Goal: Download file/media

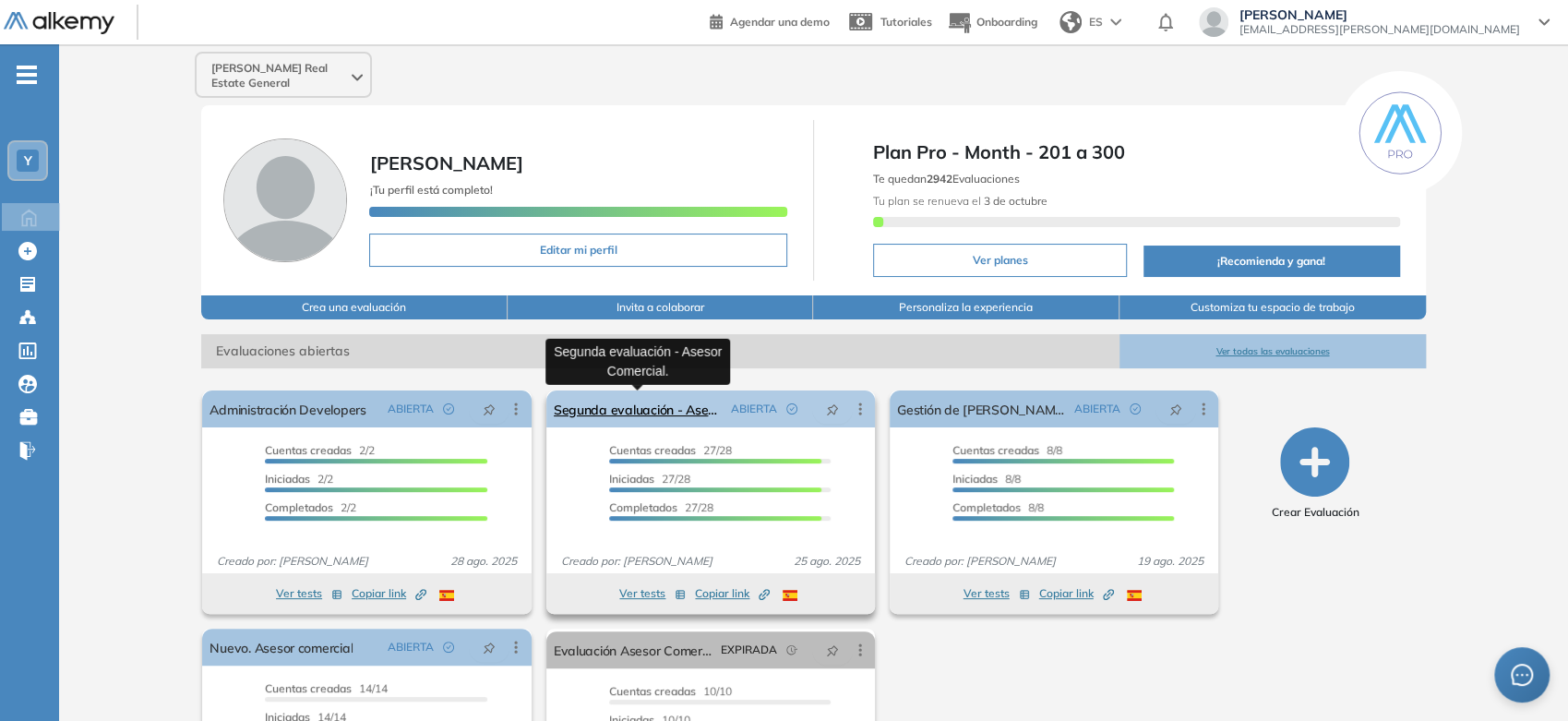
click at [645, 402] on link "Segunda evaluación - Asesor Comercial." at bounding box center [639, 408] width 170 height 37
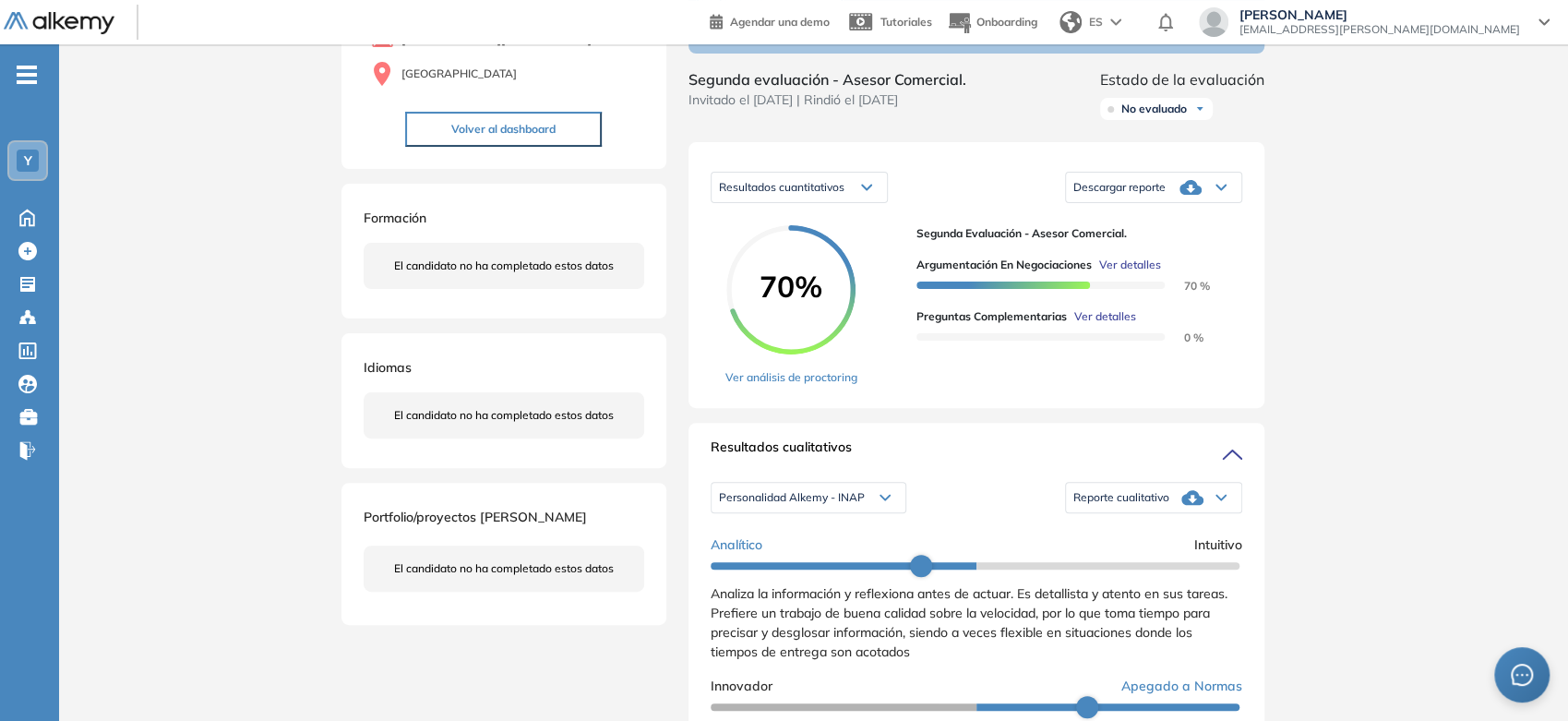
scroll to position [307, 0]
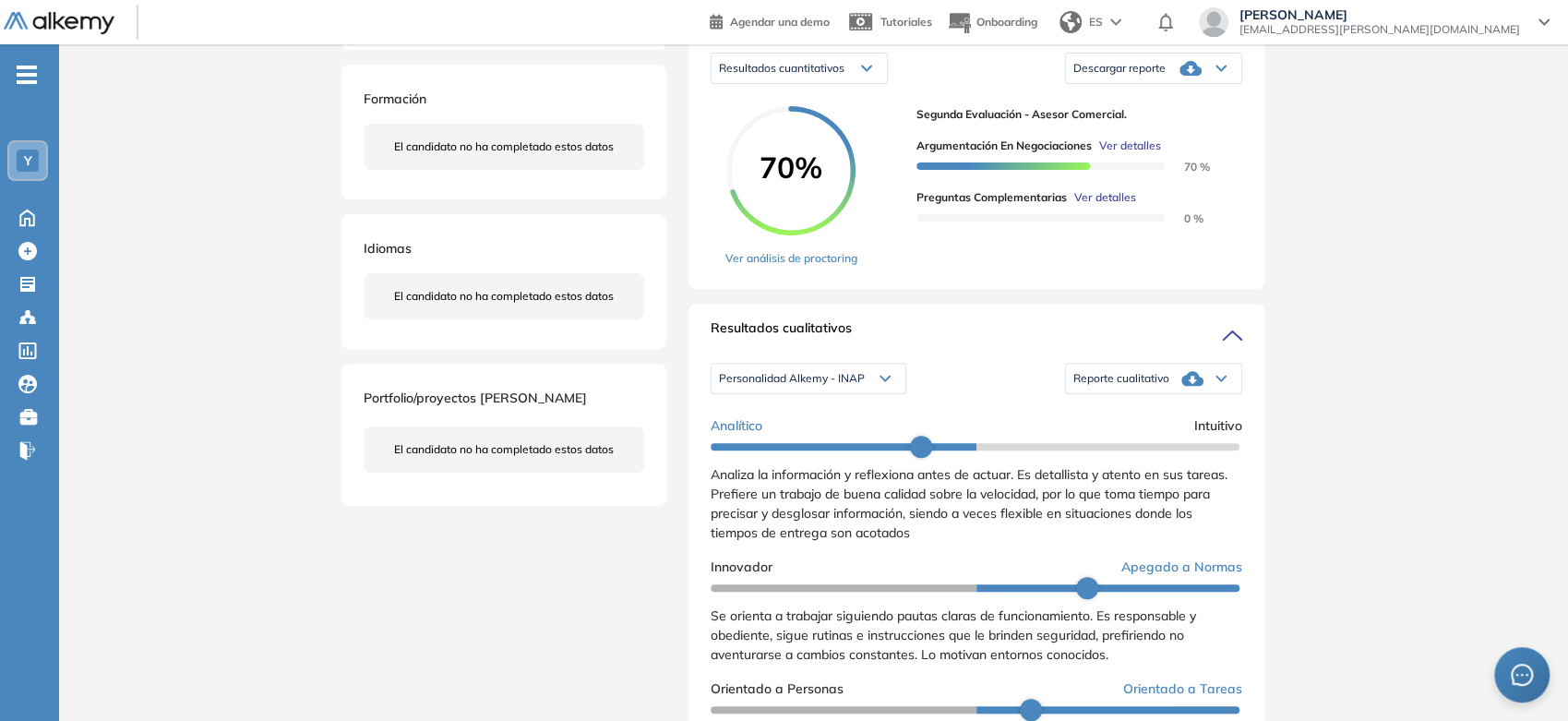
click at [1113, 386] on span "Reporte cualitativo" at bounding box center [1121, 379] width 96 height 15
click at [1134, 331] on div "Resultados cualitativos Personalidad Alkemy - INAP Personalidad Alkemy - INAP P…" at bounding box center [977, 555] width 576 height 502
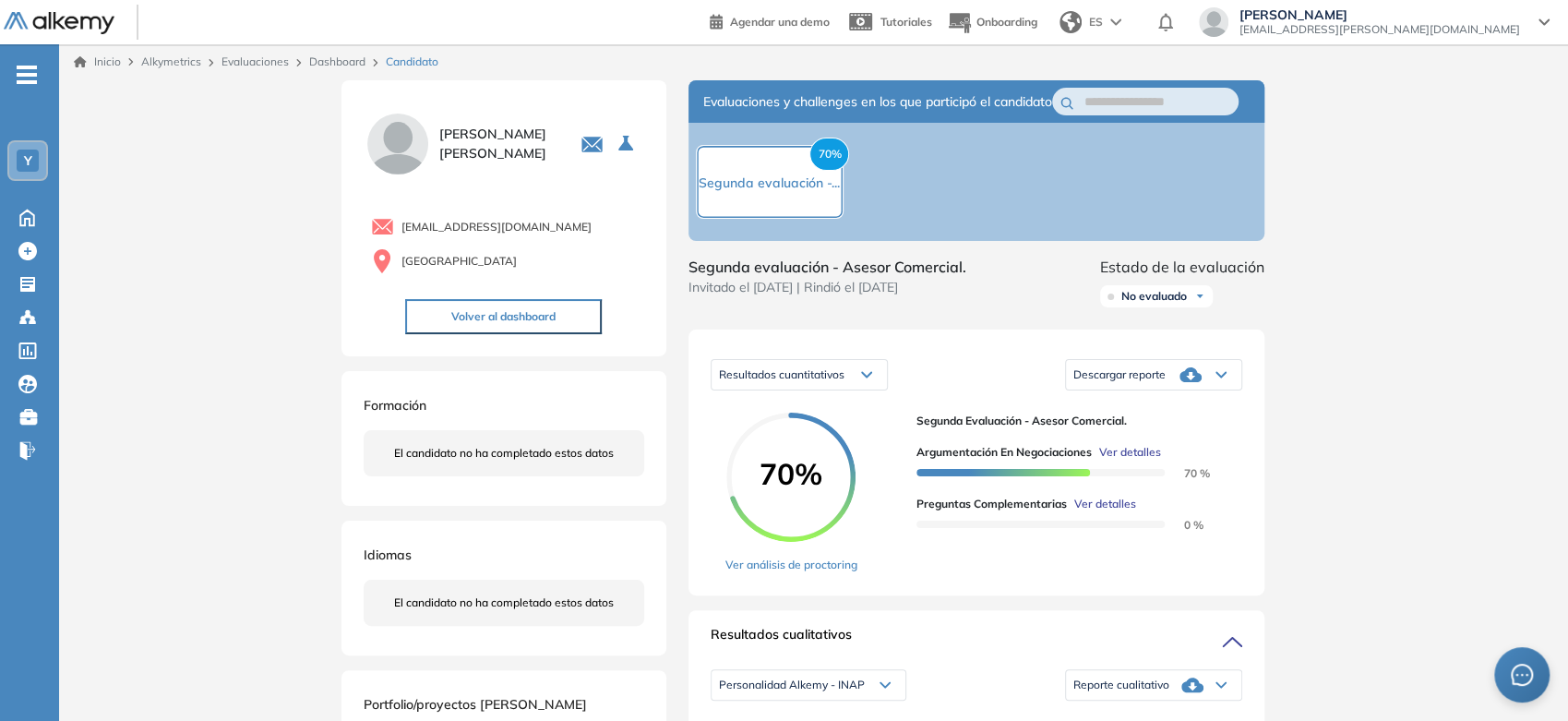
scroll to position [0, 0]
drag, startPoint x: 845, startPoint y: 279, endPoint x: 963, endPoint y: 279, distance: 118.0
click at [963, 279] on span "Segunda evaluación - Asesor Comercial." at bounding box center [827, 267] width 278 height 22
copy span "Asesor Comercial"
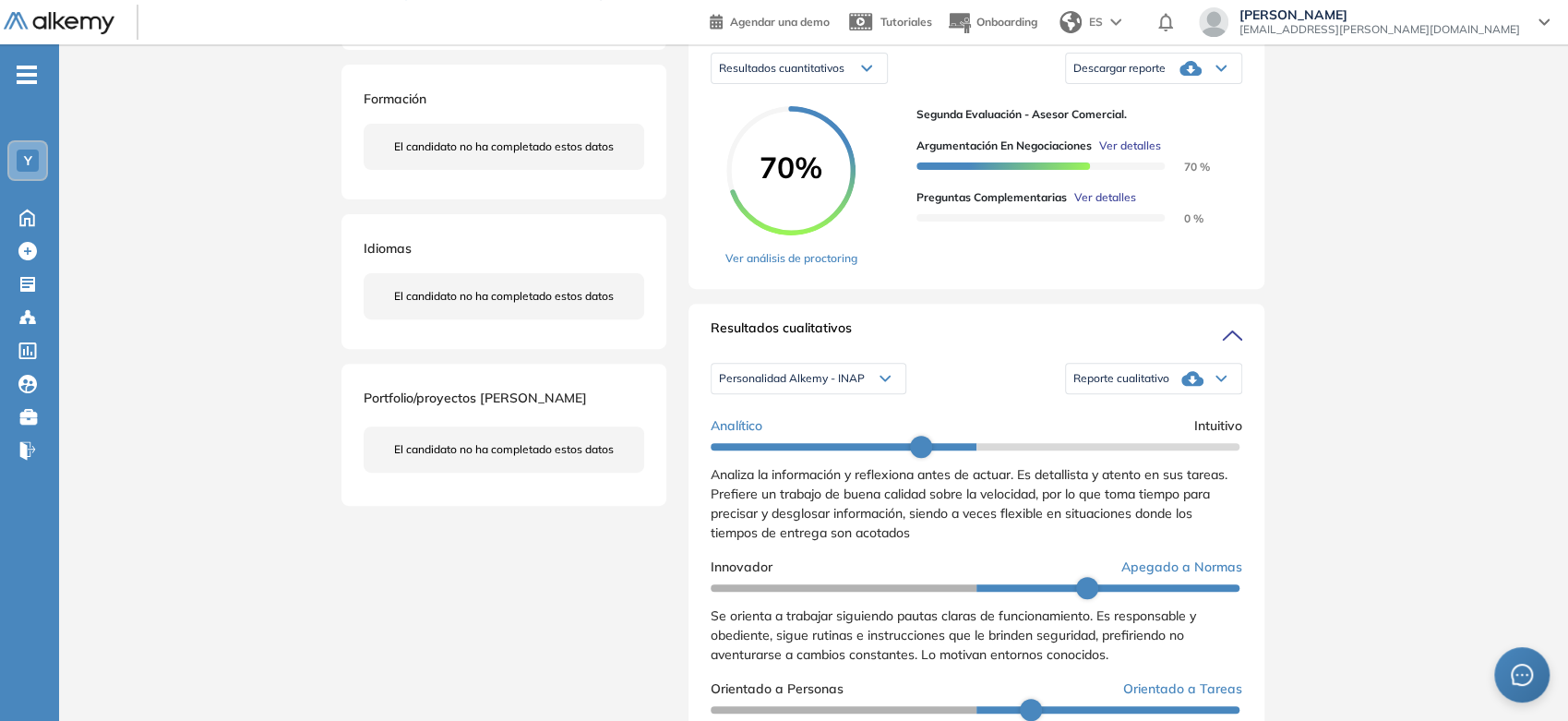
click at [1198, 397] on div "Reporte cualitativo" at bounding box center [1153, 378] width 175 height 37
click at [1161, 422] on li "Reporte con Afinidad AI" at bounding box center [1130, 412] width 113 height 18
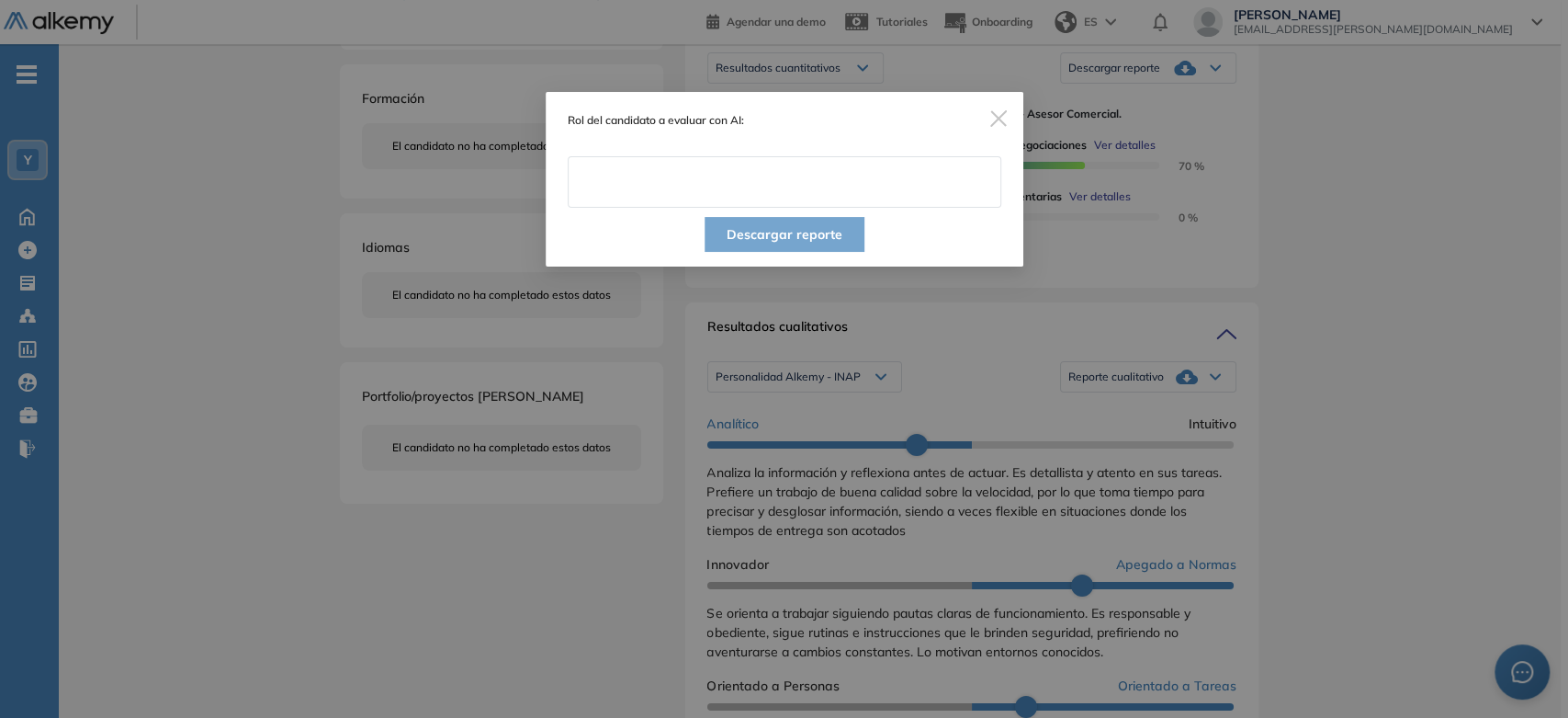
click at [751, 167] on input "text" at bounding box center [784, 182] width 434 height 52
paste input "**********"
click at [751, 168] on input "**********" at bounding box center [784, 182] width 434 height 52
type input "**********"
click at [908, 220] on div "Descargar reporte" at bounding box center [784, 237] width 478 height 58
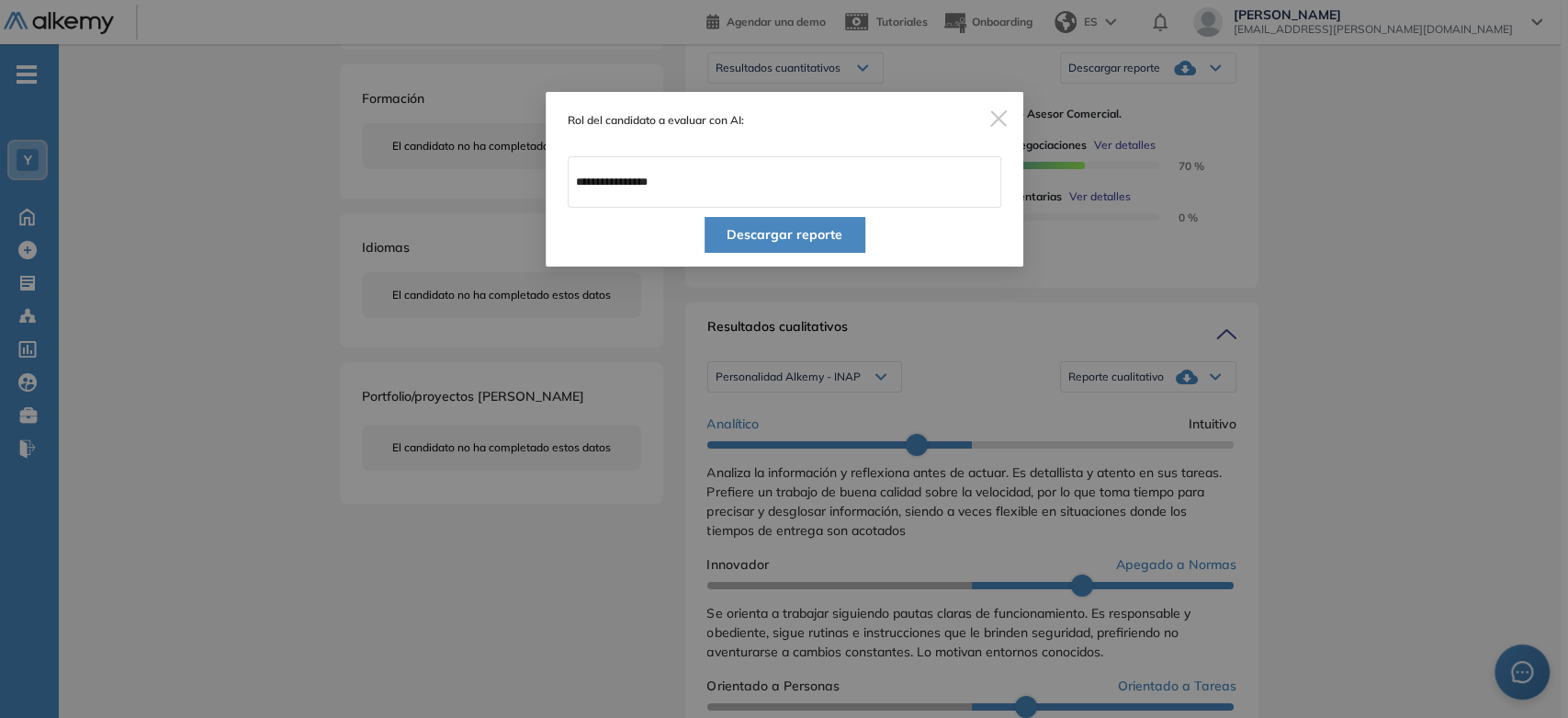
click at [828, 239] on button "Descargar reporte" at bounding box center [784, 234] width 160 height 35
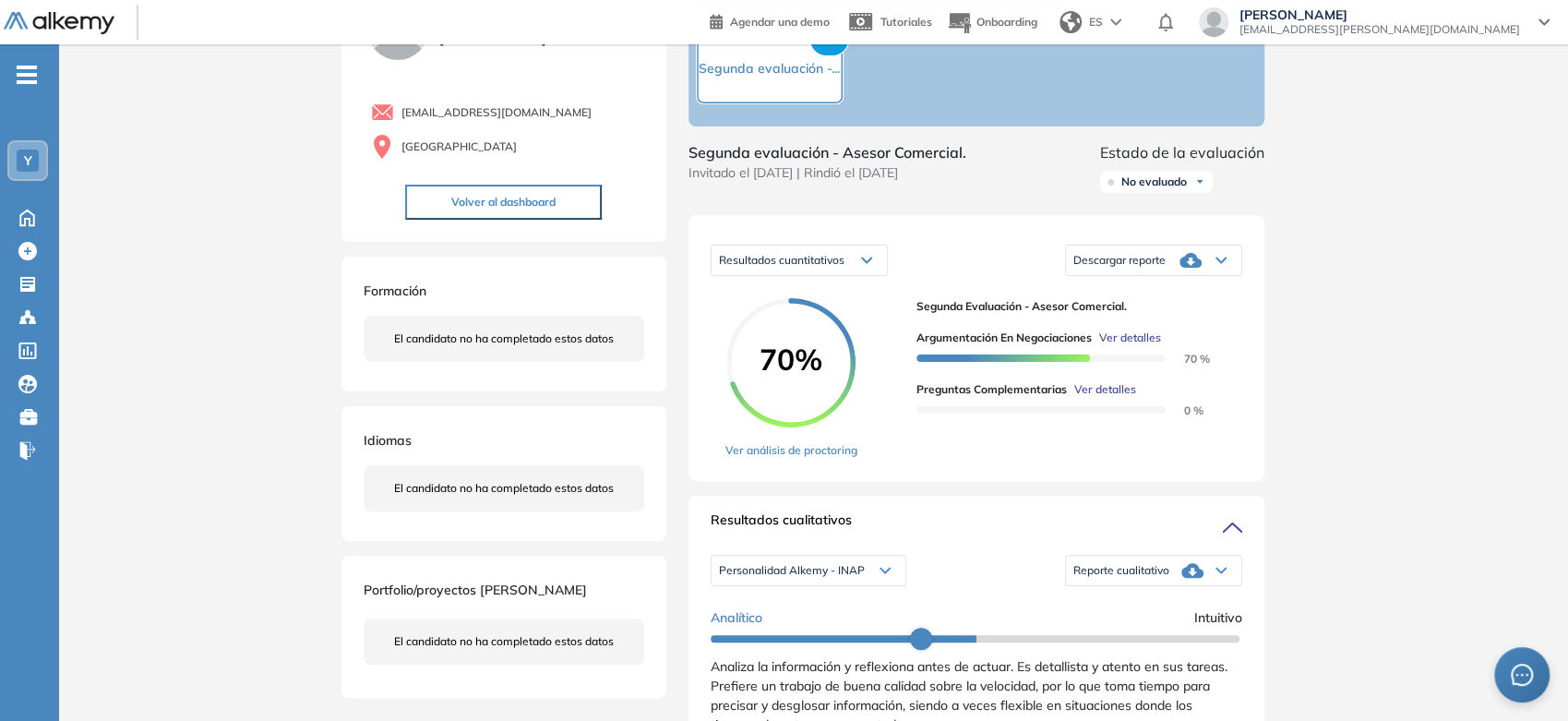
scroll to position [102, 0]
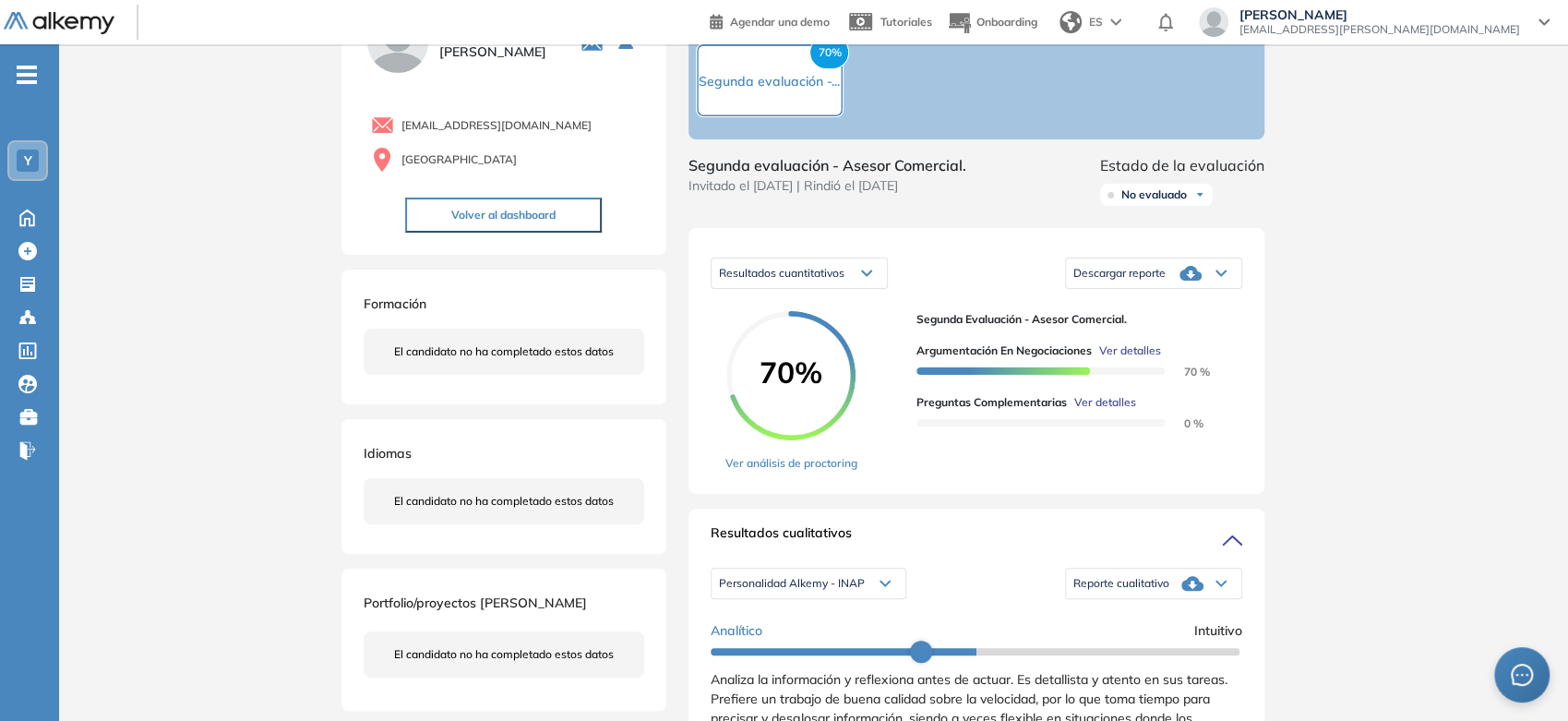
click at [1160, 280] on span "Descargar reporte" at bounding box center [1119, 274] width 92 height 15
click at [1144, 350] on li "Descargar informe resumido" at bounding box center [1143, 340] width 137 height 18
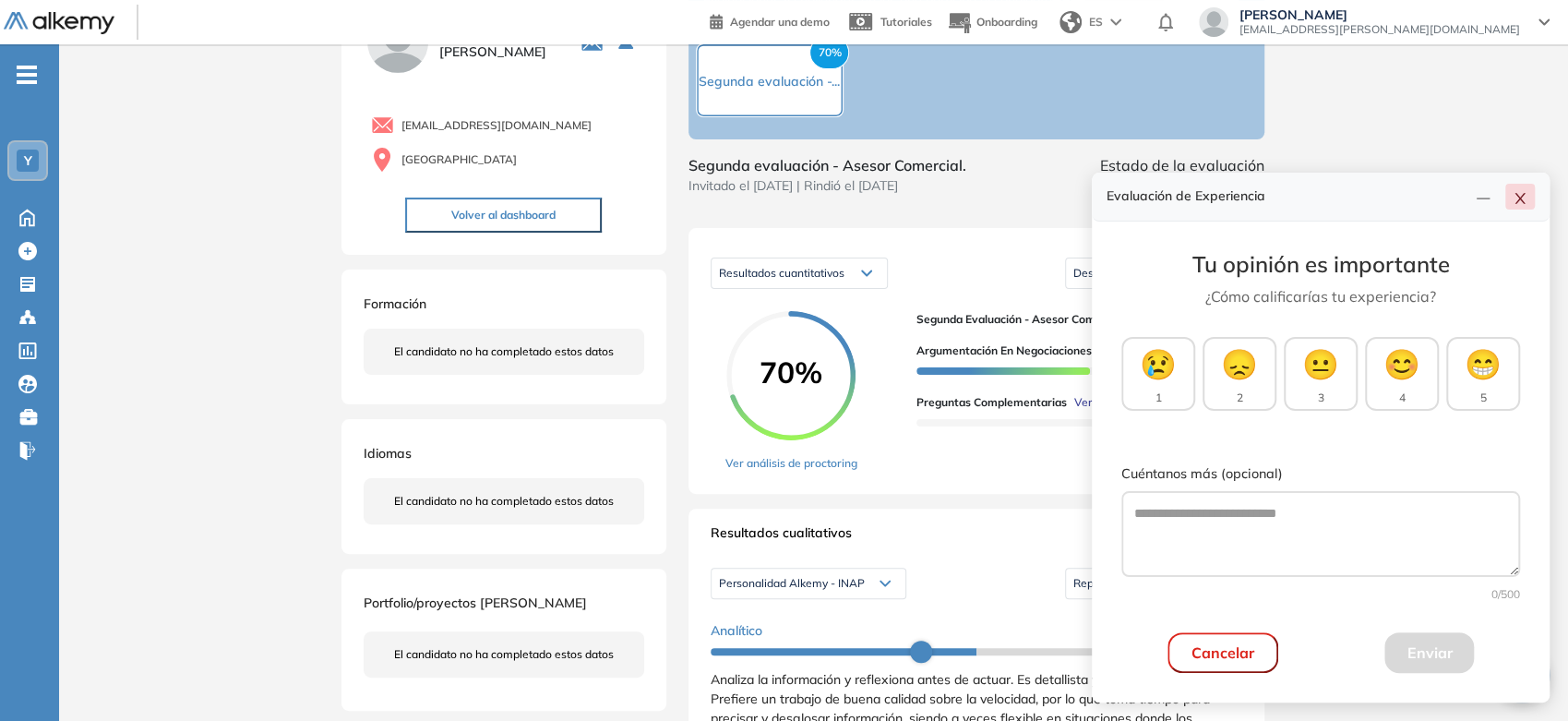
drag, startPoint x: 1518, startPoint y: 204, endPoint x: 1507, endPoint y: 206, distance: 11.2
click at [1514, 207] on button "button" at bounding box center [1520, 196] width 29 height 26
